Goal: Find specific page/section: Find specific page/section

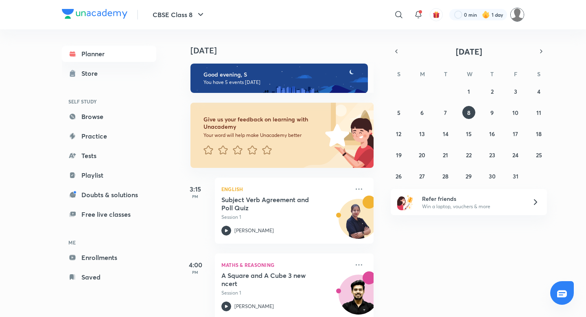
click at [518, 14] on img at bounding box center [517, 15] width 14 height 14
